Goal: Check status: Check status

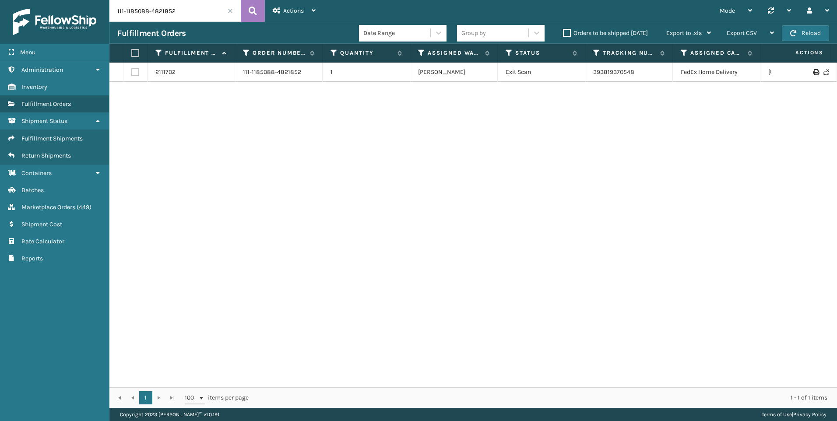
click at [160, 9] on input "111-1185088-4821852" at bounding box center [174, 11] width 131 height 22
paste input "114-3139683-4985005"
type input "114-3139683-4985005"
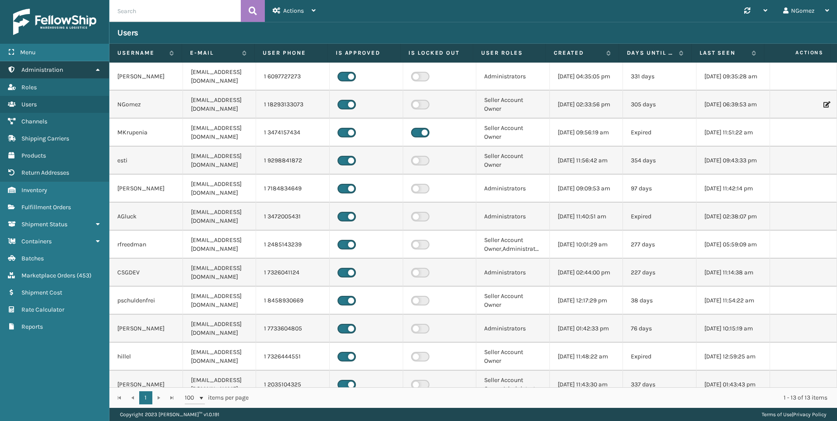
click at [65, 68] on link "Administration" at bounding box center [54, 69] width 109 height 17
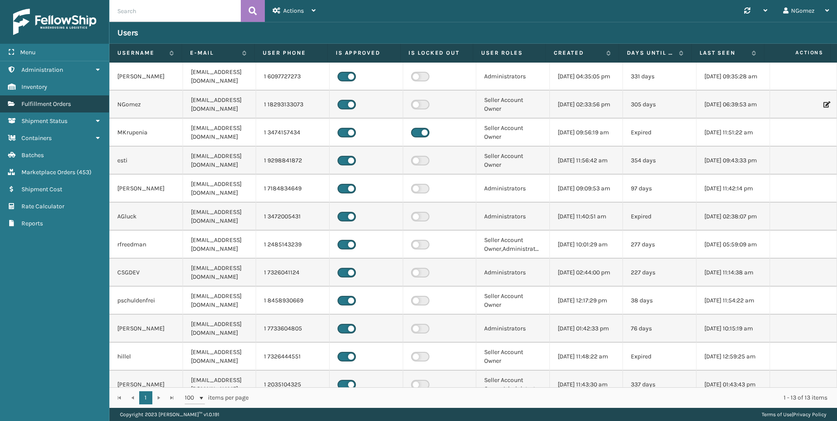
click at [56, 101] on span "Fulfillment Orders" at bounding box center [45, 103] width 49 height 7
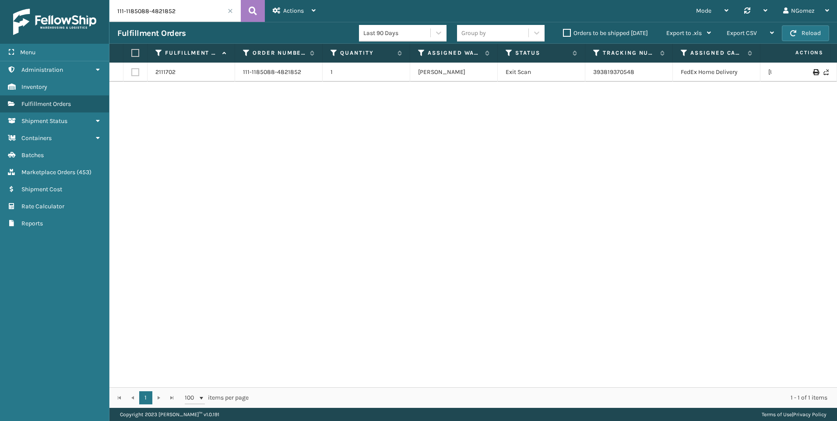
click at [181, 13] on input "111-1185088-4821852" at bounding box center [174, 11] width 131 height 22
paste input "4-3139683-4985005"
click at [609, 74] on link "393861412699" at bounding box center [613, 71] width 40 height 7
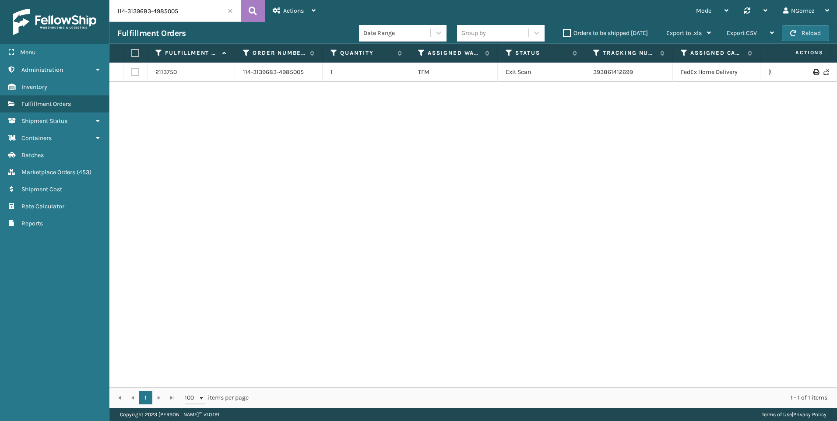
click at [167, 16] on input "114-3139683-4985005" at bounding box center [174, 11] width 131 height 22
paste input "1-1185088-4821852"
click at [612, 72] on link "393819370548" at bounding box center [613, 71] width 41 height 7
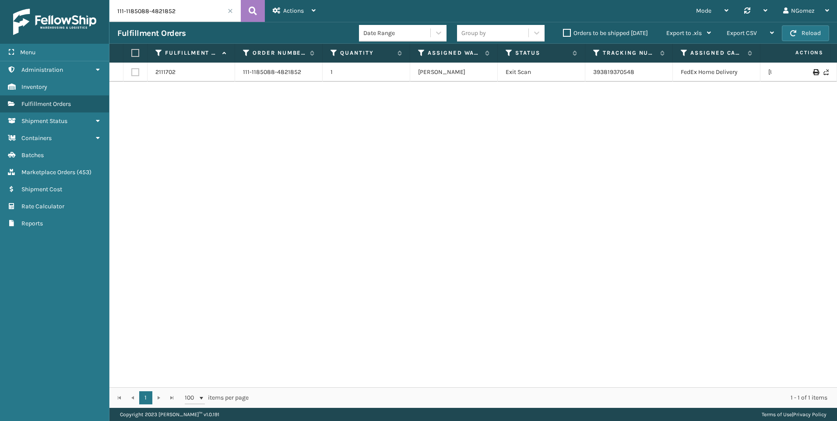
drag, startPoint x: 466, startPoint y: 145, endPoint x: 451, endPoint y: 141, distance: 15.2
click at [466, 145] on div "2111702 111-1185088-4821852 1 Milliard LV Exit Scan 393819370548 FedEx Home Del…" at bounding box center [473, 225] width 728 height 325
click at [172, 18] on input "111-1185088-4821852" at bounding box center [174, 11] width 131 height 22
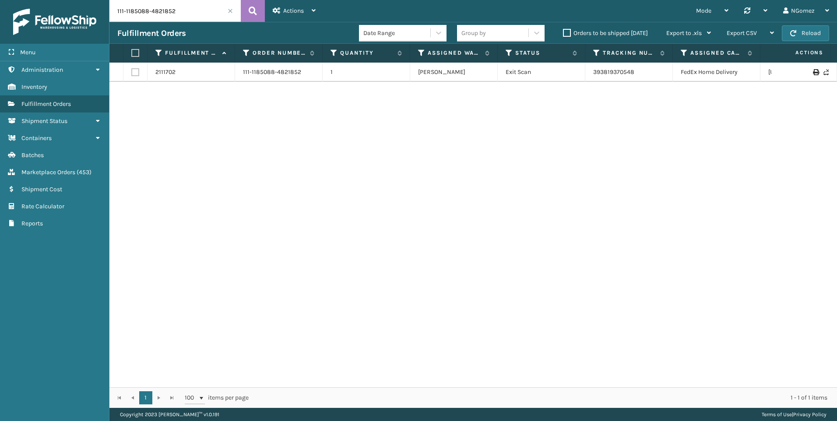
paste input "4-8909063-9725827"
click at [616, 69] on link "393629883179" at bounding box center [613, 71] width 41 height 7
click at [167, 13] on input "114-8909063-9725827" at bounding box center [174, 11] width 131 height 22
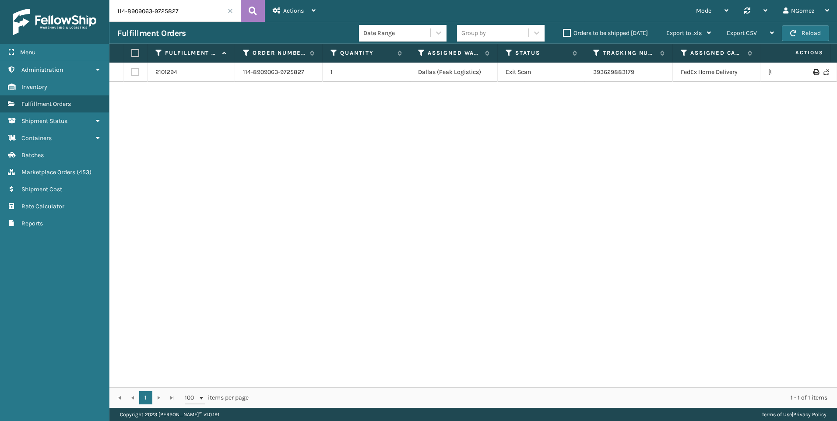
paste input "3-0017620-2046618"
type input "113-0017620-2046618"
click at [608, 67] on td "393676385817" at bounding box center [630, 72] width 88 height 19
click at [611, 72] on link "393676385817" at bounding box center [613, 71] width 41 height 7
click at [586, 205] on div "2105043 113-0017620-2046618 1 TFM Exit Scan 393676385817 FedEx Home Delivery Pe…" at bounding box center [473, 225] width 728 height 325
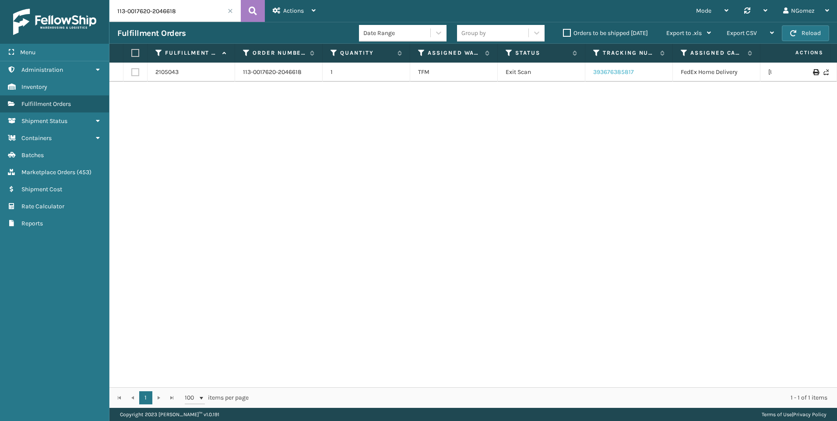
click at [623, 73] on link "393676385817" at bounding box center [613, 71] width 41 height 7
